Goal: Check status: Check status

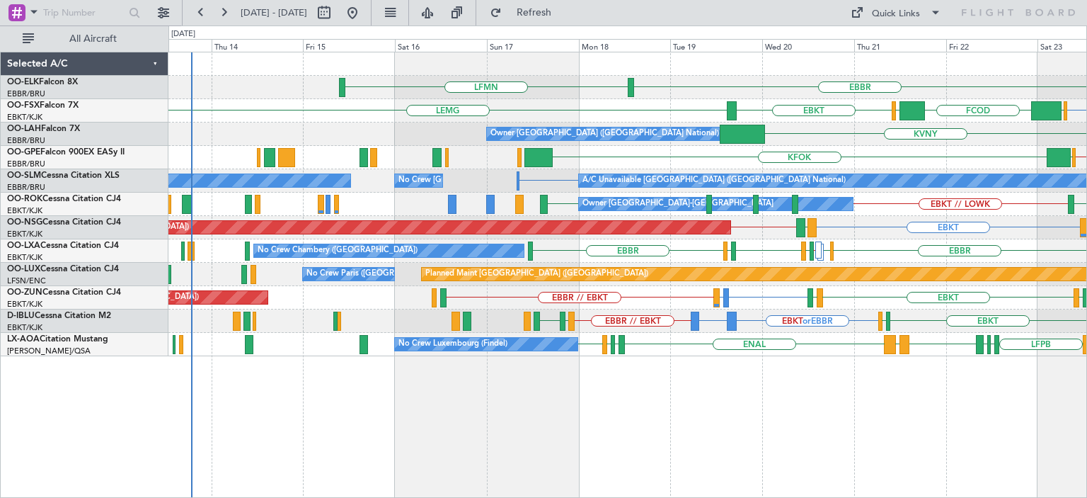
click at [825, 224] on div "EBBR LFMN LEPA EBKT EBKT [GEOGRAPHIC_DATA] EGGW FCOD [GEOGRAPHIC_DATA] KVNY Own…" at bounding box center [627, 204] width 918 height 304
